Goal: Information Seeking & Learning: Learn about a topic

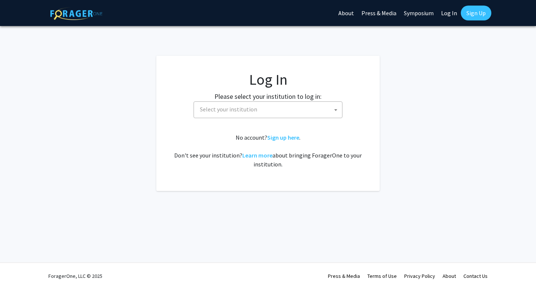
click at [243, 111] on span "Select your institution" at bounding box center [228, 109] width 57 height 7
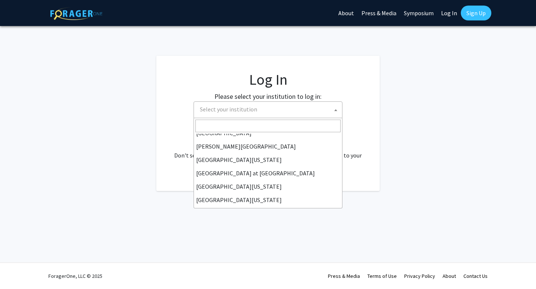
scroll to position [260, 0]
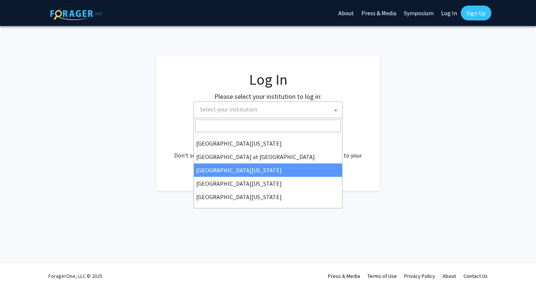
select select "13"
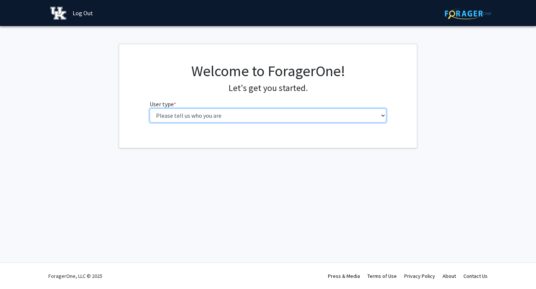
click at [290, 115] on select "Please tell us who you are Undergraduate Student Master's Student Doctoral Cand…" at bounding box center [267, 116] width 237 height 14
select select "1: undergrad"
click at [149, 109] on select "Please tell us who you are Undergraduate Student Master's Student Doctoral Cand…" at bounding box center [267, 116] width 237 height 14
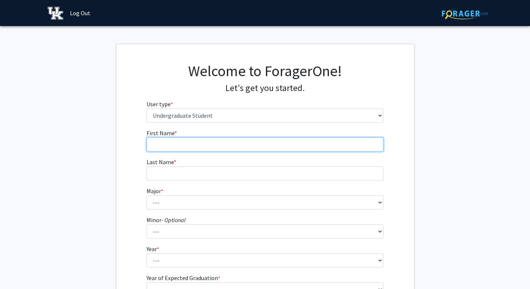
click at [230, 146] on input "First Name * required" at bounding box center [265, 145] width 237 height 14
type input "[PERSON_NAME]"
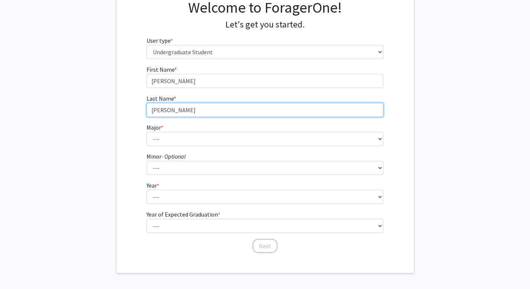
scroll to position [73, 0]
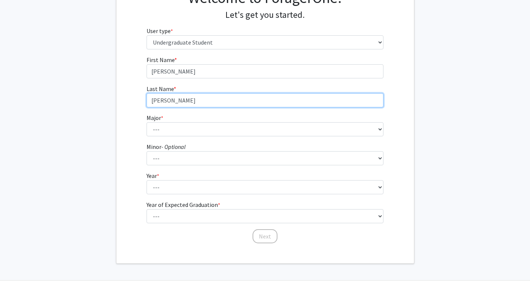
type input "[PERSON_NAME]"
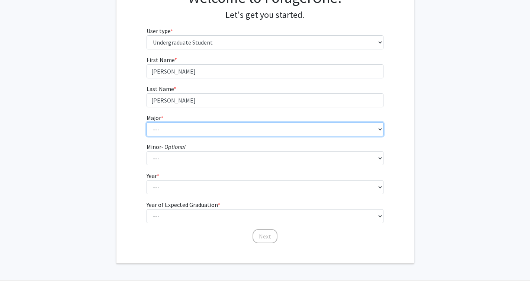
click at [168, 134] on select "--- Accounting Aerospace Engineering African American & Africana Studies Agricu…" at bounding box center [265, 129] width 237 height 14
select select "97: 934"
click at [147, 122] on select "--- Accounting Aerospace Engineering African American & Africana Studies Agricu…" at bounding box center [265, 129] width 237 height 14
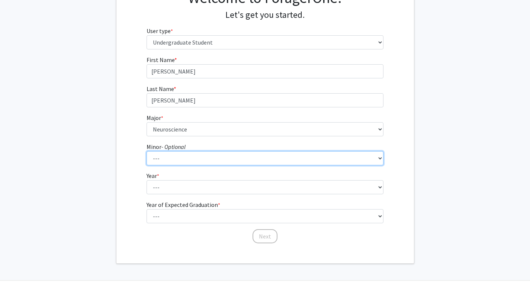
click at [185, 157] on select "--- African American & Africana Studies Agricultural Economics American Studies…" at bounding box center [265, 158] width 237 height 14
click at [182, 161] on select "--- African American & Africana Studies Agricultural Economics American Studies…" at bounding box center [265, 158] width 237 height 14
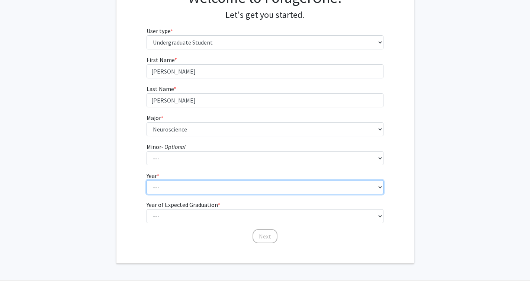
click at [188, 189] on select "--- First-year Sophomore Junior Senior Postbaccalaureate Certificate" at bounding box center [265, 187] width 237 height 14
select select "3: junior"
click at [147, 180] on select "--- First-year Sophomore Junior Senior Postbaccalaureate Certificate" at bounding box center [265, 187] width 237 height 14
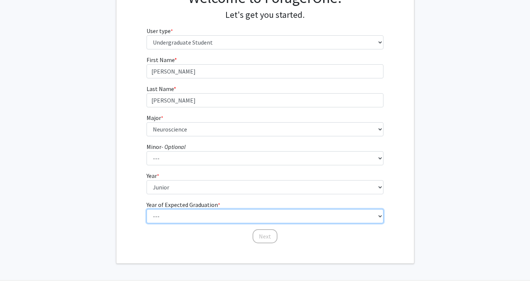
click at [188, 214] on select "--- 2025 2026 2027 2028 2029 2030 2031 2032 2033 2034" at bounding box center [265, 216] width 237 height 14
select select "3: 2027"
click at [147, 209] on select "--- 2025 2026 2027 2028 2029 2030 2031 2032 2033 2034" at bounding box center [265, 216] width 237 height 14
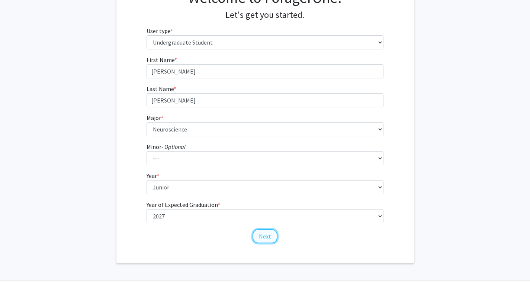
click at [259, 238] on button "Next" at bounding box center [265, 236] width 25 height 14
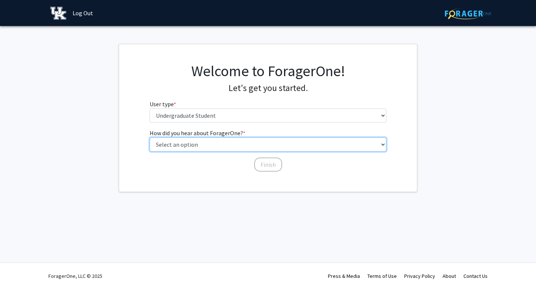
click at [216, 147] on select "Select an option Peer/student recommendation Faculty/staff recommendation Unive…" at bounding box center [267, 145] width 237 height 14
select select "2: faculty_recommendation"
click at [149, 138] on select "Select an option Peer/student recommendation Faculty/staff recommendation Unive…" at bounding box center [267, 145] width 237 height 14
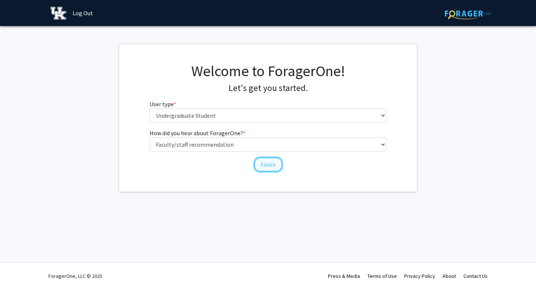
click at [271, 166] on button "Finish" at bounding box center [268, 165] width 28 height 14
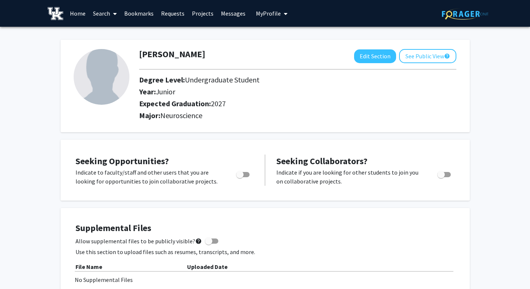
click at [247, 175] on span "Toggle" at bounding box center [242, 174] width 13 height 5
click at [240, 177] on input "Are you actively seeking opportunities?" at bounding box center [239, 177] width 0 height 0
checkbox input "true"
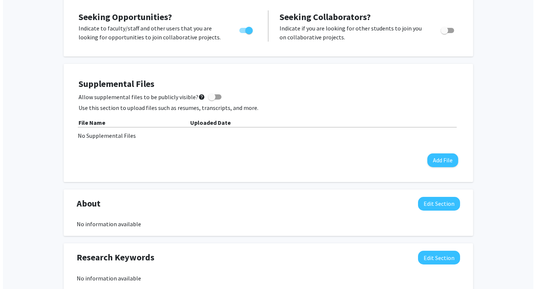
scroll to position [161, 0]
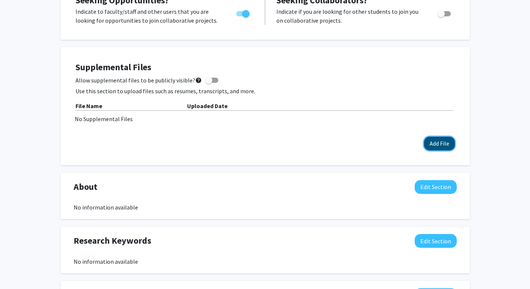
click at [437, 146] on button "Add File" at bounding box center [439, 144] width 31 height 14
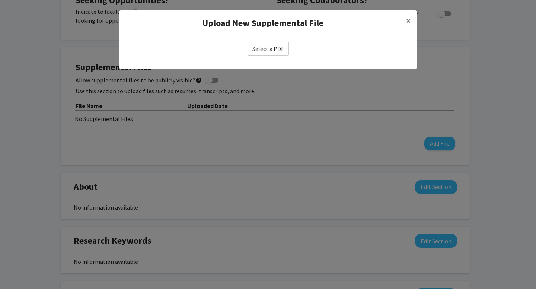
click at [260, 45] on label "Select a PDF" at bounding box center [267, 49] width 41 height 14
click at [0, 0] on input "Select a PDF" at bounding box center [0, 0] width 0 height 0
click at [408, 23] on span "×" at bounding box center [408, 21] width 5 height 12
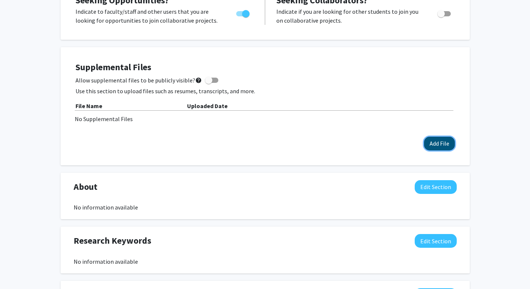
click at [439, 148] on button "Add File" at bounding box center [439, 144] width 31 height 14
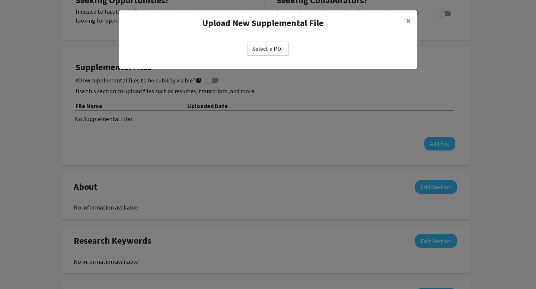
click at [270, 46] on label "Select a PDF" at bounding box center [267, 49] width 41 height 14
click at [0, 0] on input "Select a PDF" at bounding box center [0, 0] width 0 height 0
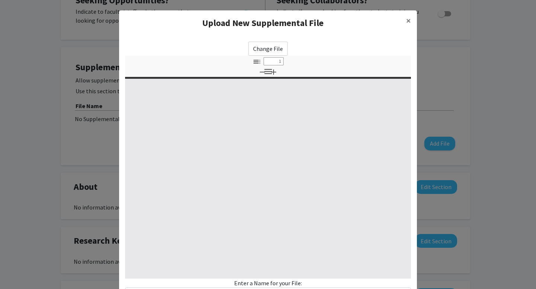
type input "0"
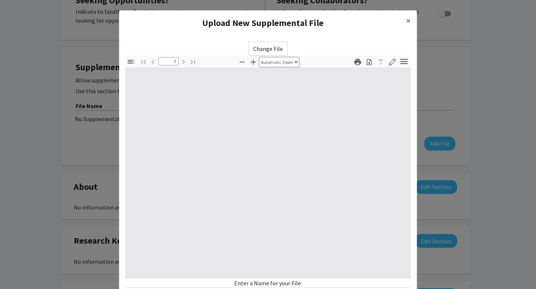
select select "custom"
type input "1"
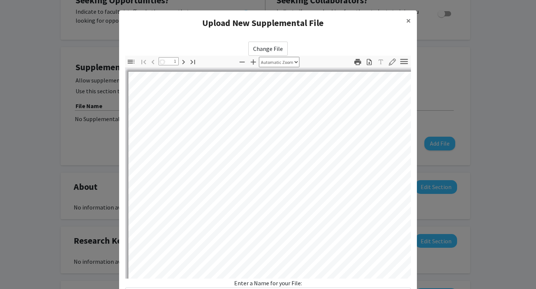
select select "auto"
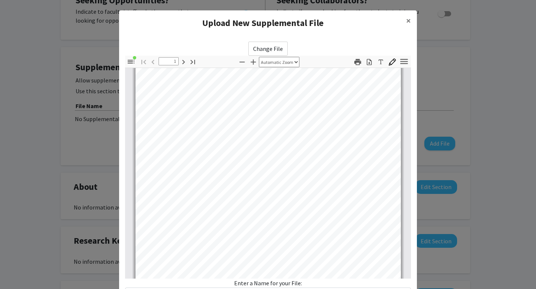
scroll to position [22, 0]
type input "2"
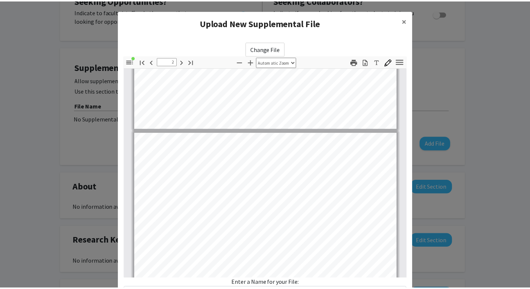
scroll to position [576, 0]
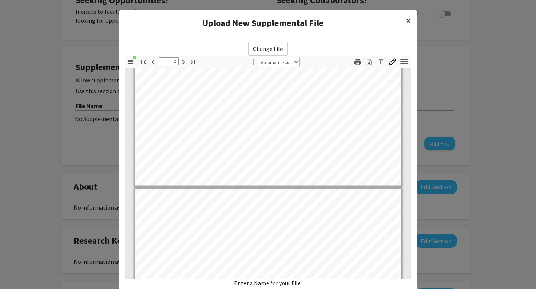
click at [406, 22] on span "×" at bounding box center [408, 21] width 5 height 12
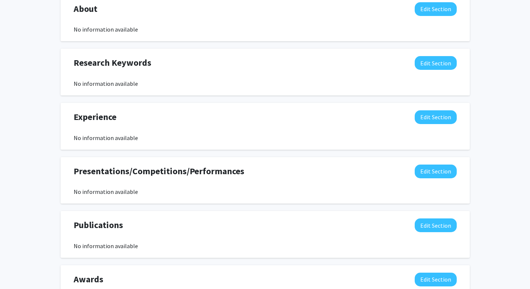
scroll to position [341, 0]
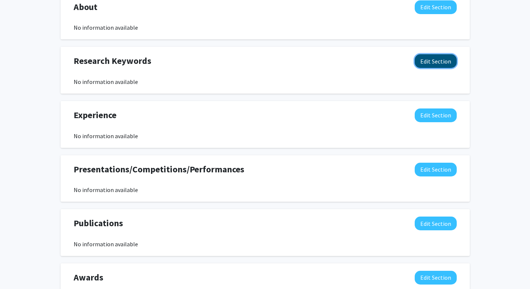
click at [434, 64] on button "Edit Section" at bounding box center [436, 61] width 42 height 14
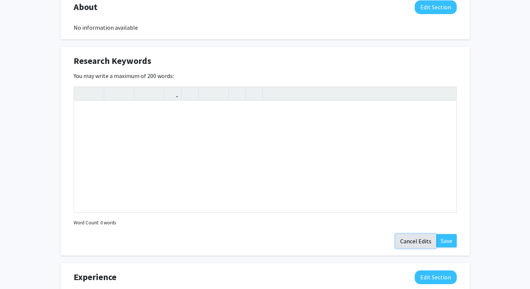
click at [409, 240] on button "Cancel Edits" at bounding box center [415, 241] width 41 height 14
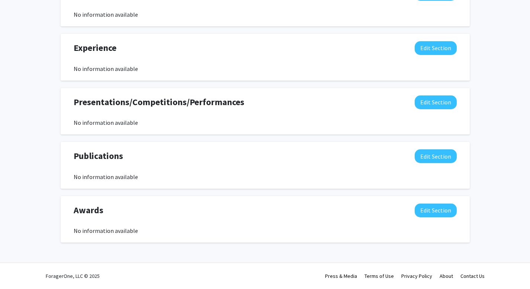
scroll to position [0, 0]
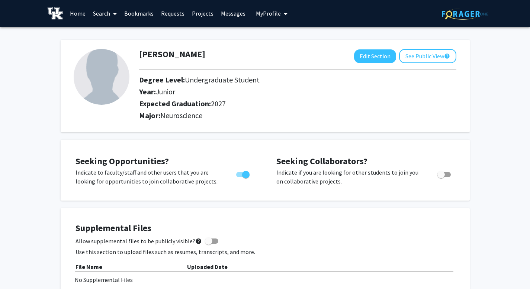
click at [76, 12] on link "Home" at bounding box center [77, 13] width 23 height 26
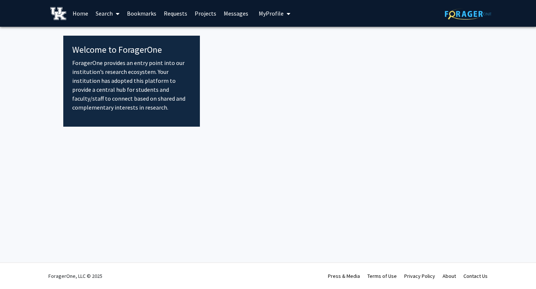
click at [108, 13] on link "Search" at bounding box center [107, 13] width 31 height 26
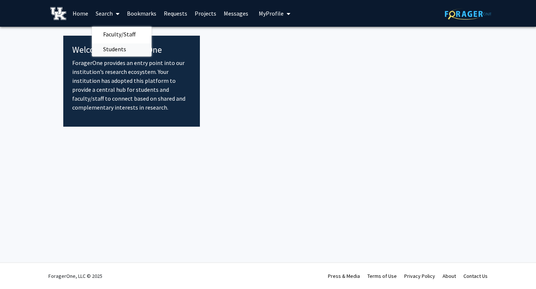
click at [117, 48] on span "Students" at bounding box center [114, 49] width 45 height 15
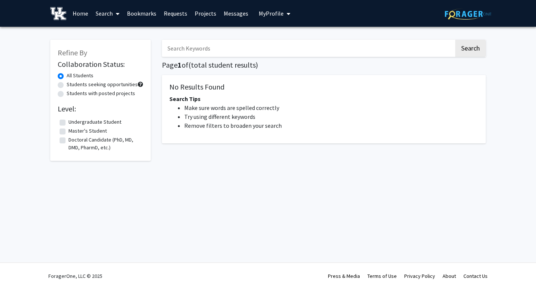
click at [205, 51] on input "Search Keywords" at bounding box center [308, 48] width 292 height 17
click at [455, 40] on button "Search" at bounding box center [470, 48] width 30 height 17
drag, startPoint x: 235, startPoint y: 47, endPoint x: 187, endPoint y: 51, distance: 48.1
click at [187, 51] on input "andrewqq" at bounding box center [308, 48] width 292 height 17
type input "[PERSON_NAME]"
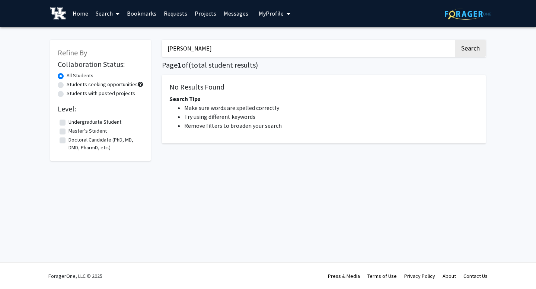
click at [455, 40] on button "Search" at bounding box center [470, 48] width 30 height 17
click at [472, 48] on button "Search" at bounding box center [470, 48] width 30 height 17
click at [255, 41] on input "[PERSON_NAME]" at bounding box center [308, 48] width 292 height 17
drag, startPoint x: 246, startPoint y: 42, endPoint x: 86, endPoint y: 42, distance: 159.9
click at [86, 42] on div "Refine By Collaboration Status: All Students Students seeking opportunities Stu…" at bounding box center [268, 102] width 446 height 141
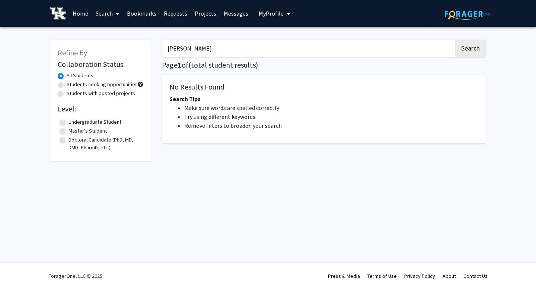
drag, startPoint x: 209, startPoint y: 44, endPoint x: 129, endPoint y: 44, distance: 80.0
click at [131, 44] on div "Refine By Collaboration Status: All Students Students seeking opportunities Stu…" at bounding box center [268, 102] width 446 height 141
click at [109, 6] on link "Search" at bounding box center [107, 13] width 31 height 26
click at [112, 31] on span "Faculty/Staff" at bounding box center [119, 34] width 55 height 15
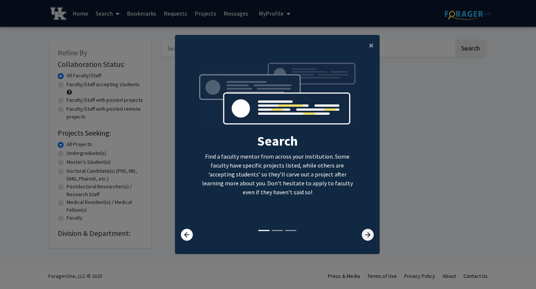
click at [369, 236] on icon at bounding box center [367, 235] width 12 height 12
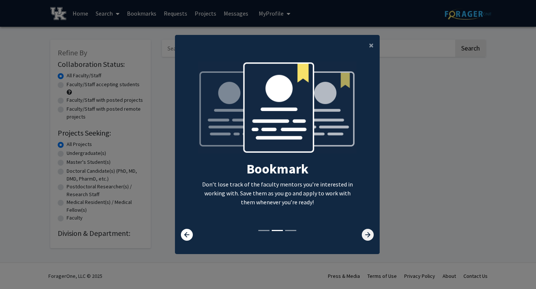
click at [366, 236] on icon at bounding box center [367, 235] width 12 height 12
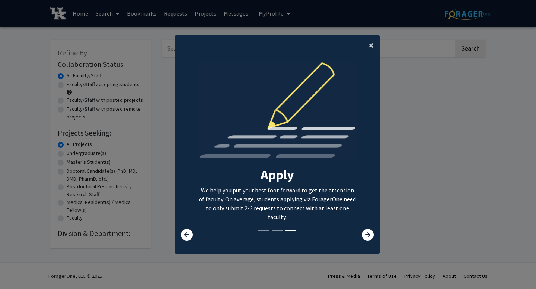
click at [369, 42] on span "×" at bounding box center [371, 45] width 5 height 12
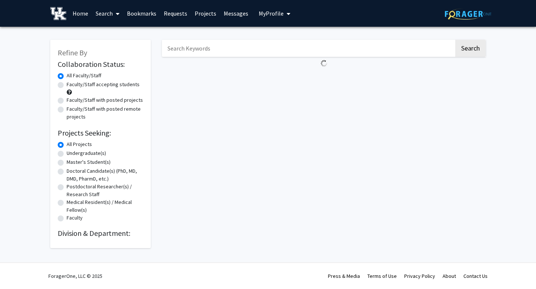
click at [246, 39] on div "Search" at bounding box center [323, 140] width 335 height 216
click at [238, 44] on input "Search Keywords" at bounding box center [308, 48] width 292 height 17
click at [225, 49] on input "Search Keywords" at bounding box center [308, 48] width 292 height 17
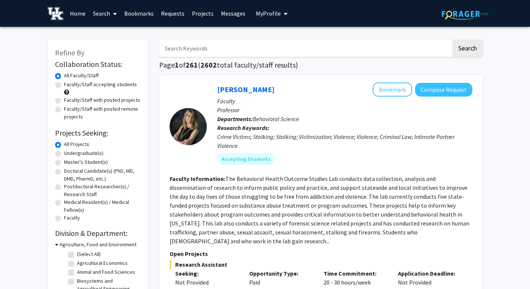
click at [266, 53] on input "Search Keywords" at bounding box center [305, 48] width 292 height 17
type input "n"
type input "s"
type input "Rehabilitation"
click at [477, 48] on button "Search" at bounding box center [467, 48] width 30 height 17
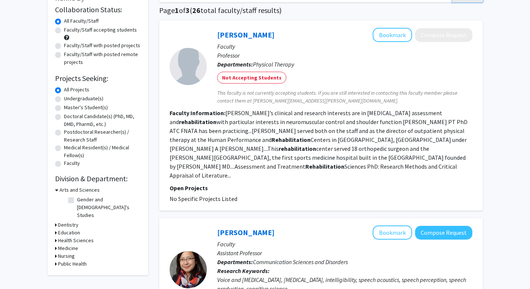
scroll to position [60, 0]
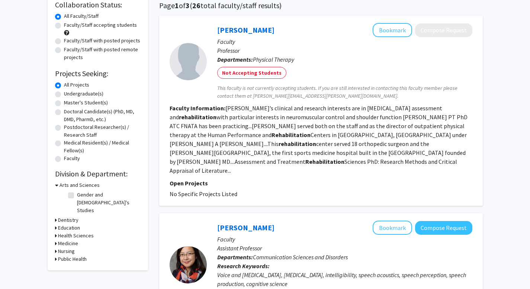
click at [83, 95] on label "Undergraduate(s)" at bounding box center [83, 94] width 39 height 8
click at [69, 95] on input "Undergraduate(s)" at bounding box center [66, 92] width 5 height 5
radio input "true"
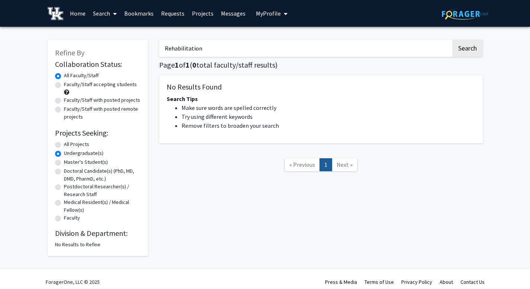
click at [75, 145] on label "All Projects" at bounding box center [76, 145] width 25 height 8
click at [69, 145] on input "All Projects" at bounding box center [66, 143] width 5 height 5
radio input "true"
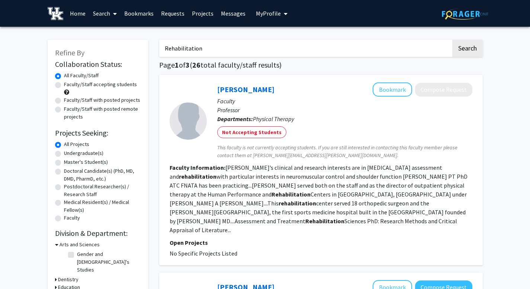
drag, startPoint x: 208, startPoint y: 52, endPoint x: 117, endPoint y: 52, distance: 91.1
click at [466, 50] on button "Search" at bounding box center [467, 48] width 30 height 17
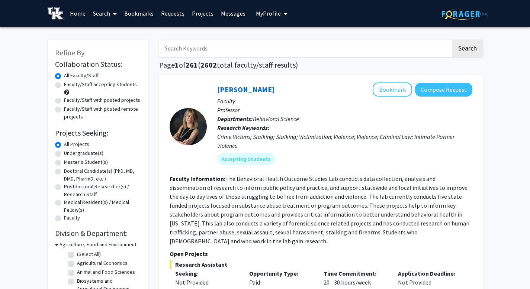
click at [329, 49] on input "Search Keywords" at bounding box center [305, 48] width 292 height 17
click at [471, 49] on button "Search" at bounding box center [467, 48] width 30 height 17
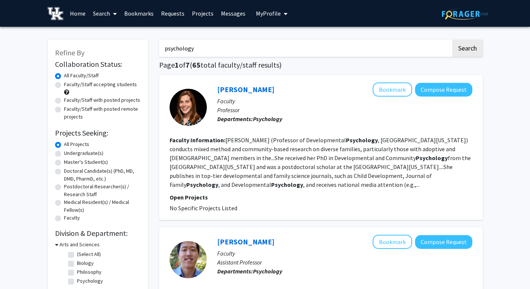
drag, startPoint x: 225, startPoint y: 49, endPoint x: 104, endPoint y: 49, distance: 120.1
type input "neuroscience"
click at [452, 40] on button "Search" at bounding box center [467, 48] width 30 height 17
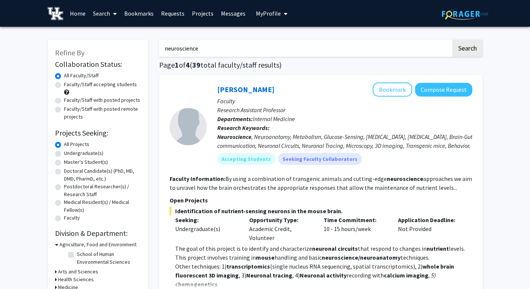
click at [80, 155] on label "Undergraduate(s)" at bounding box center [83, 153] width 39 height 8
click at [69, 154] on input "Undergraduate(s)" at bounding box center [66, 151] width 5 height 5
radio input "true"
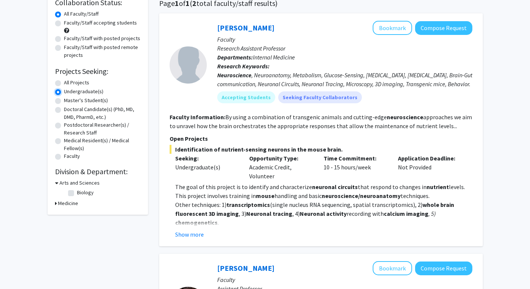
scroll to position [70, 0]
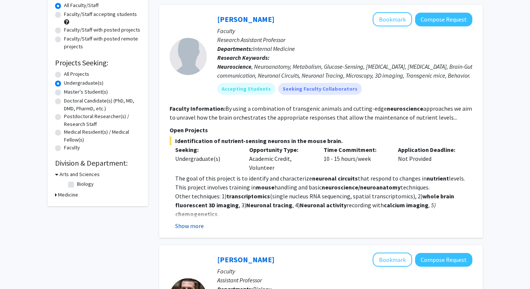
click at [191, 225] on button "Show more" at bounding box center [189, 226] width 29 height 9
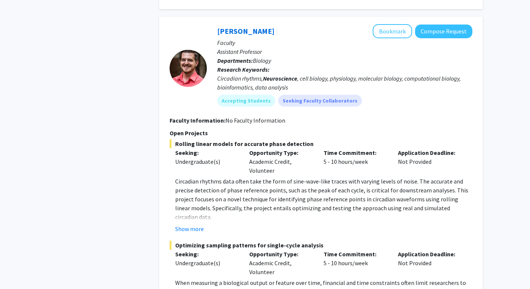
scroll to position [479, 0]
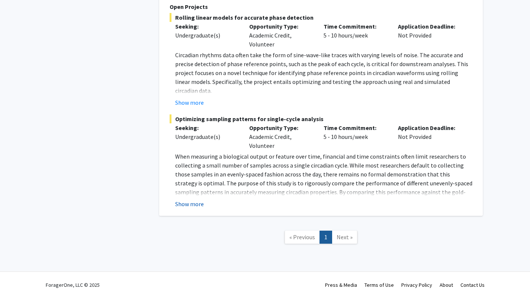
click at [200, 200] on button "Show more" at bounding box center [189, 204] width 29 height 9
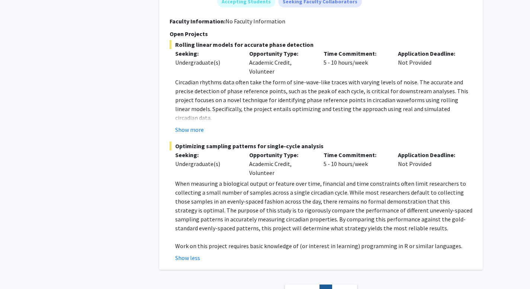
scroll to position [449, 0]
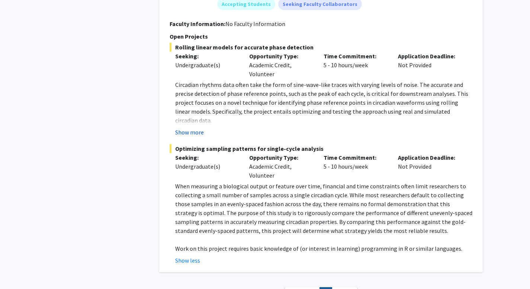
click at [199, 128] on button "Show more" at bounding box center [189, 132] width 29 height 9
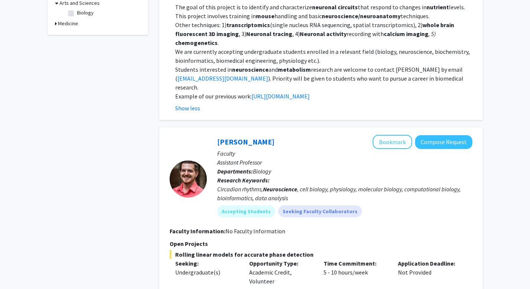
scroll to position [0, 0]
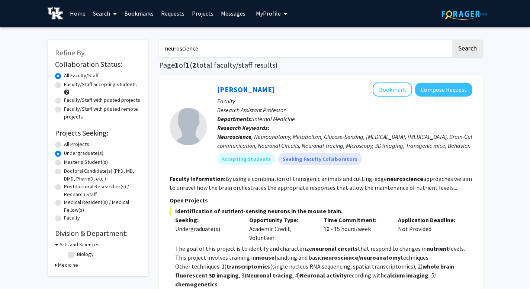
drag, startPoint x: 210, startPoint y: 51, endPoint x: 97, endPoint y: 50, distance: 113.1
type input "psychology"
click at [452, 40] on button "Search" at bounding box center [467, 48] width 30 height 17
radio input "true"
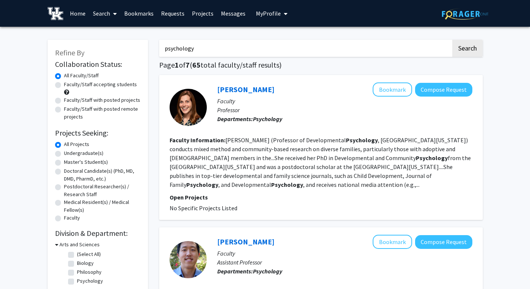
click at [74, 155] on label "Undergraduate(s)" at bounding box center [83, 153] width 39 height 8
click at [69, 154] on input "Undergraduate(s)" at bounding box center [66, 151] width 5 height 5
radio input "true"
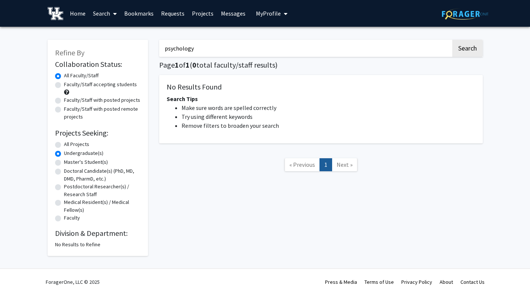
click at [71, 143] on label "All Projects" at bounding box center [76, 145] width 25 height 8
click at [69, 143] on input "All Projects" at bounding box center [66, 143] width 5 height 5
radio input "true"
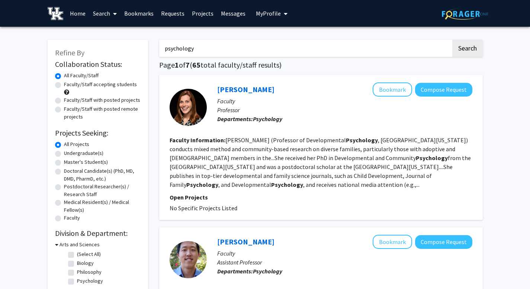
drag, startPoint x: 207, startPoint y: 46, endPoint x: 110, endPoint y: 46, distance: 97.1
click at [473, 51] on button "Search" at bounding box center [467, 48] width 30 height 17
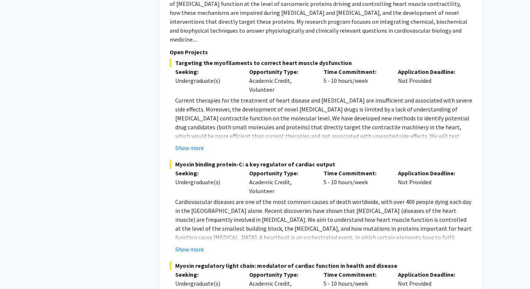
scroll to position [1366, 0]
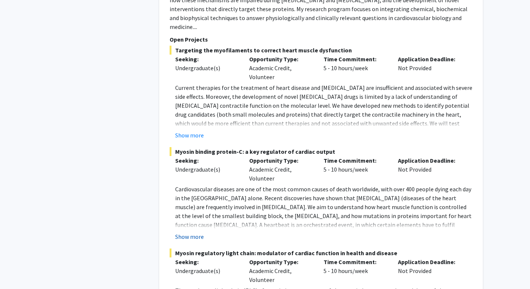
click at [196, 232] on button "Show more" at bounding box center [189, 236] width 29 height 9
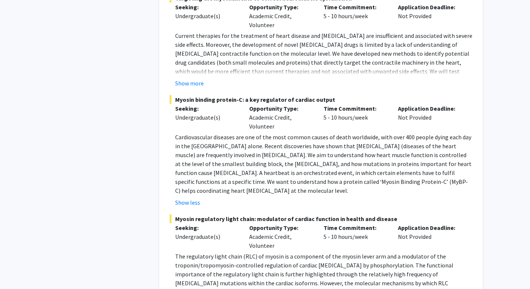
scroll to position [1423, 0]
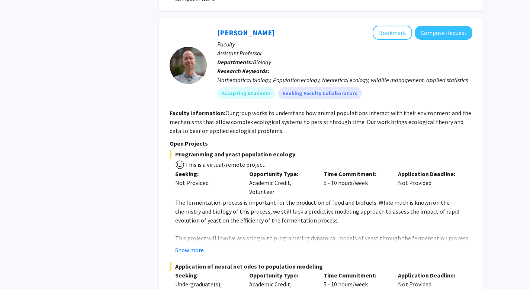
scroll to position [2946, 0]
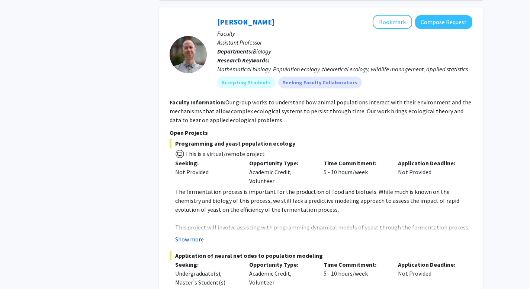
click at [194, 235] on button "Show more" at bounding box center [189, 239] width 29 height 9
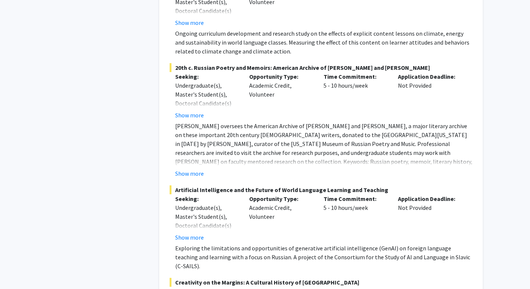
scroll to position [4009, 0]
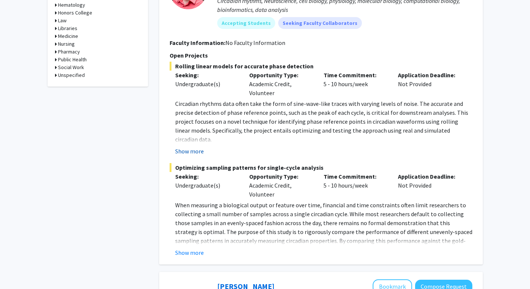
scroll to position [441, 0]
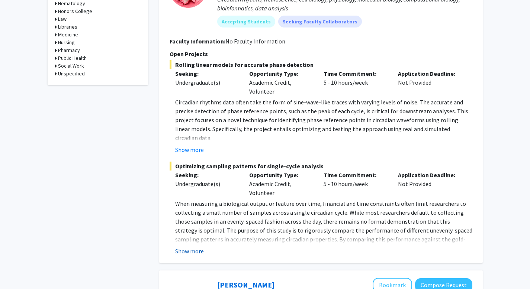
click at [188, 247] on button "Show more" at bounding box center [189, 251] width 29 height 9
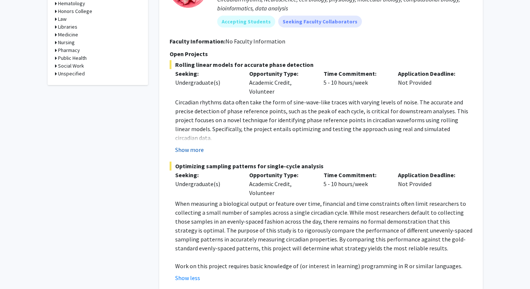
click at [193, 145] on button "Show more" at bounding box center [189, 149] width 29 height 9
